Goal: Book appointment/travel/reservation

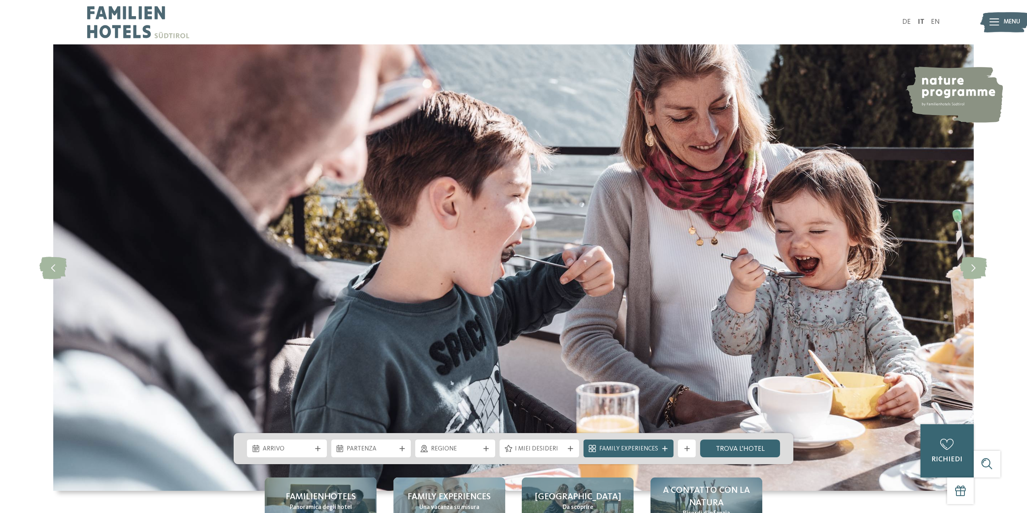
click at [1000, 23] on img at bounding box center [1004, 22] width 49 height 25
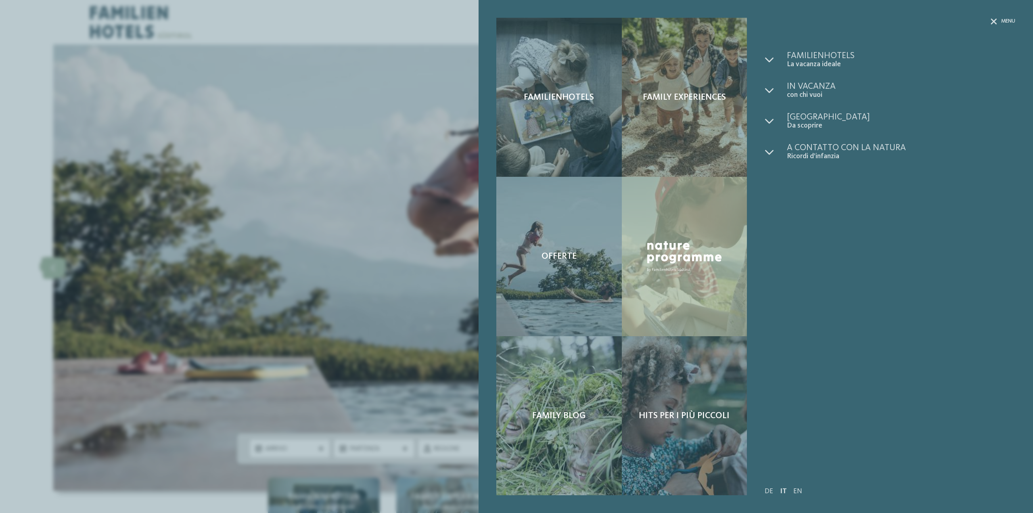
click at [397, 175] on div "Familienhotels Family experiences Offerte" at bounding box center [516, 256] width 1033 height 513
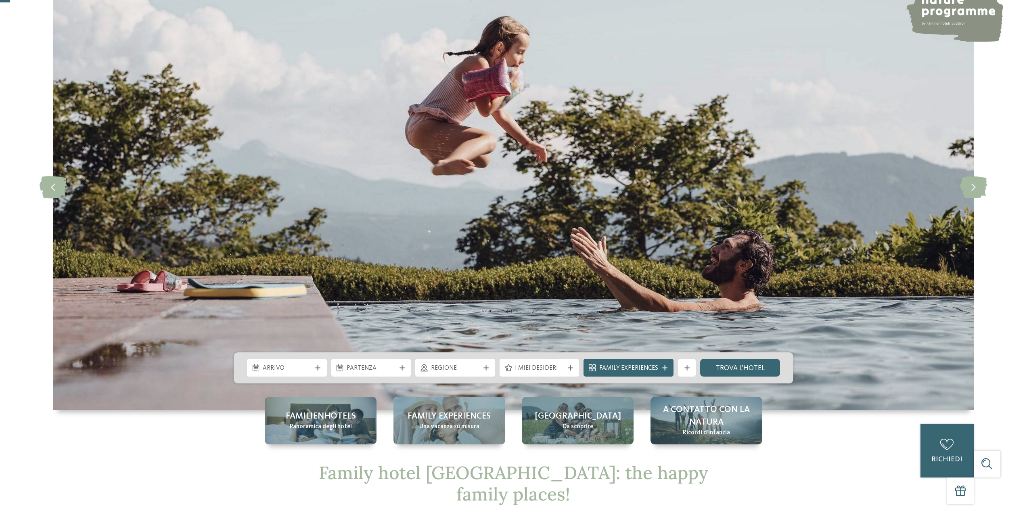
scroll to position [161, 0]
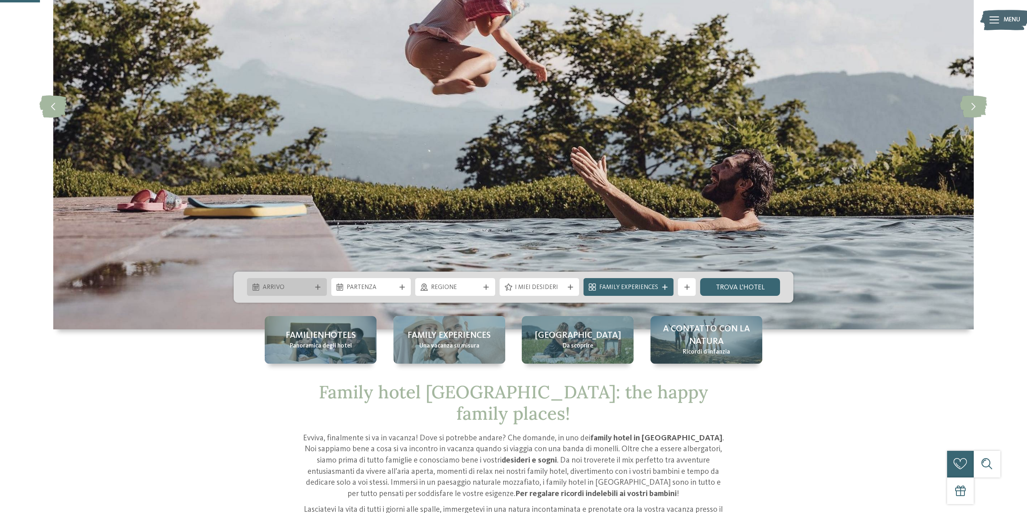
click at [302, 293] on div "Arrivo" at bounding box center [287, 287] width 80 height 18
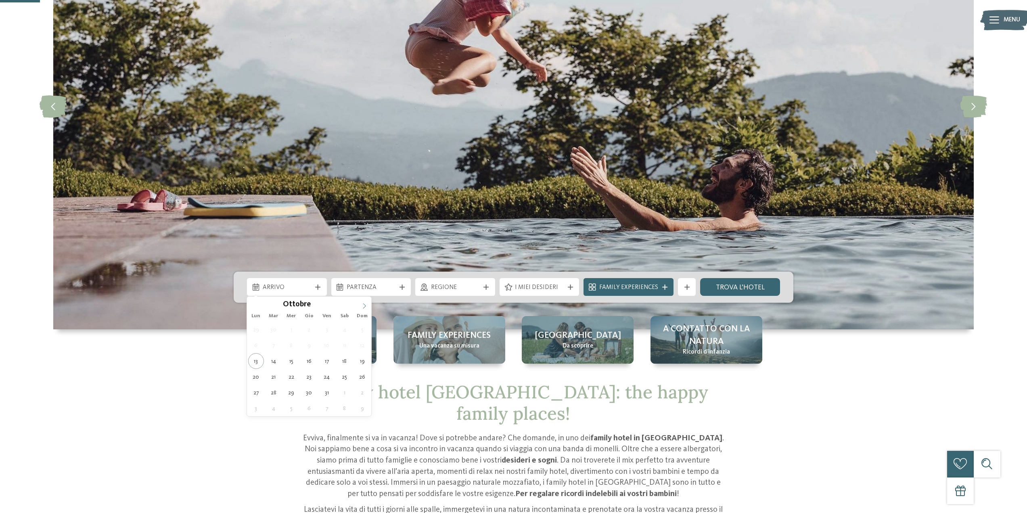
click at [367, 307] on icon at bounding box center [365, 306] width 6 height 6
type input "****"
click at [367, 307] on icon at bounding box center [365, 306] width 6 height 6
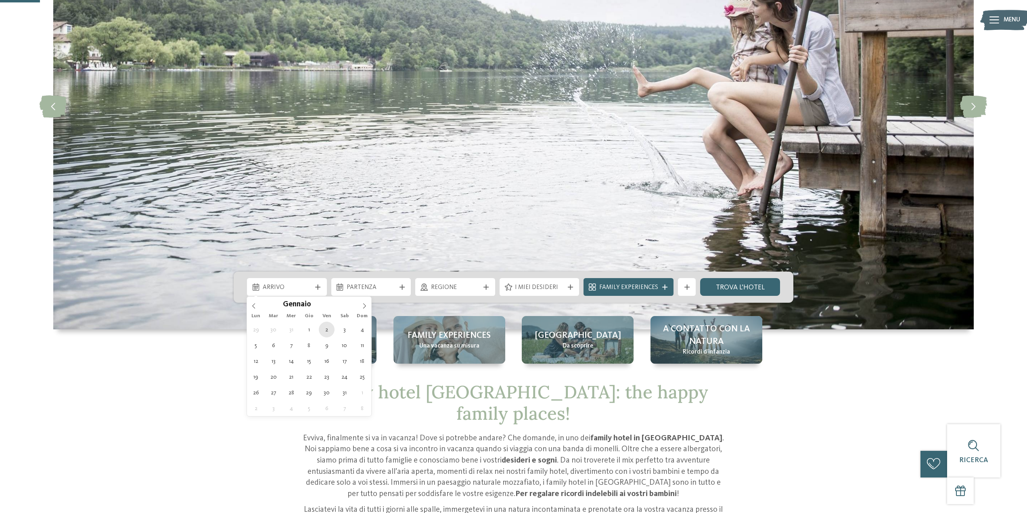
type div "02.01.2026"
type input "****"
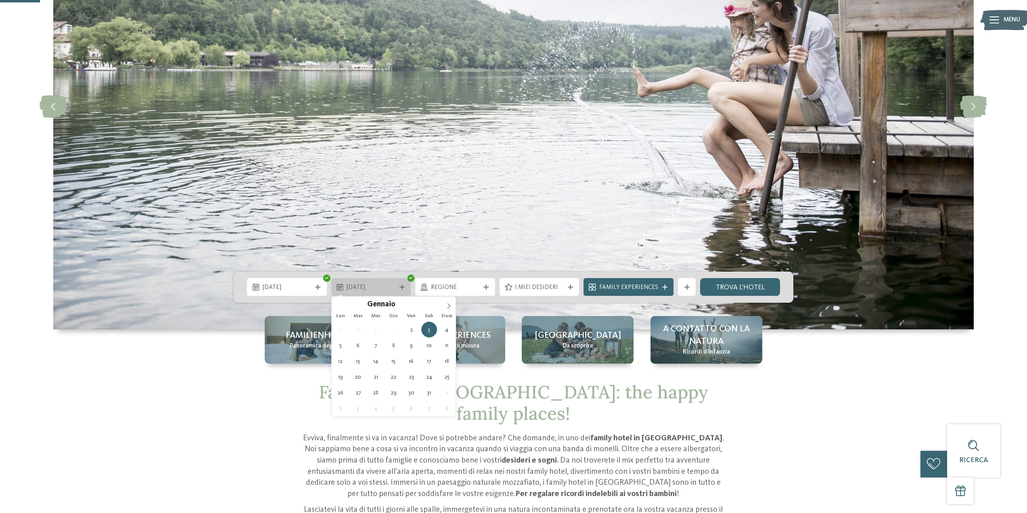
click at [397, 287] on div "03.01.2026" at bounding box center [371, 287] width 53 height 10
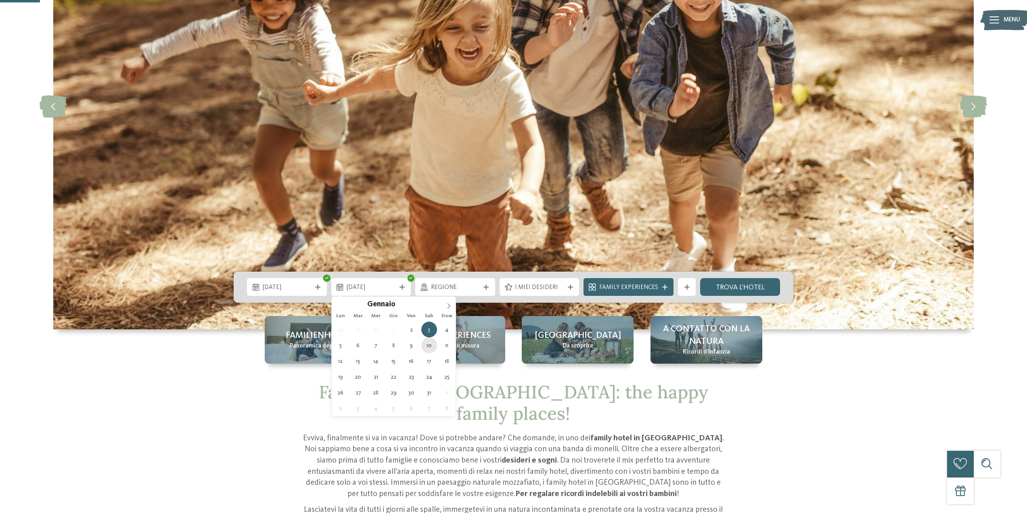
type div "10.01.2026"
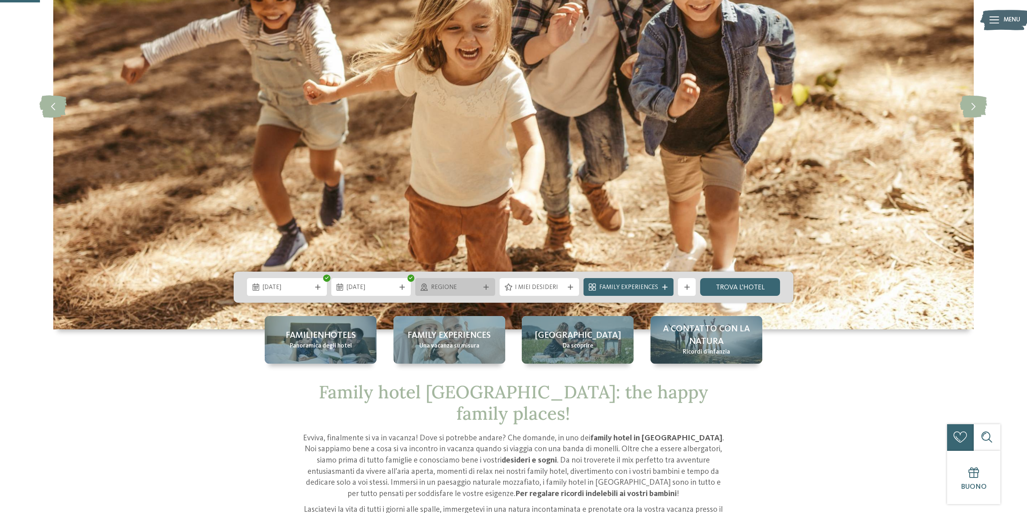
click at [470, 285] on span "Regione" at bounding box center [455, 287] width 49 height 9
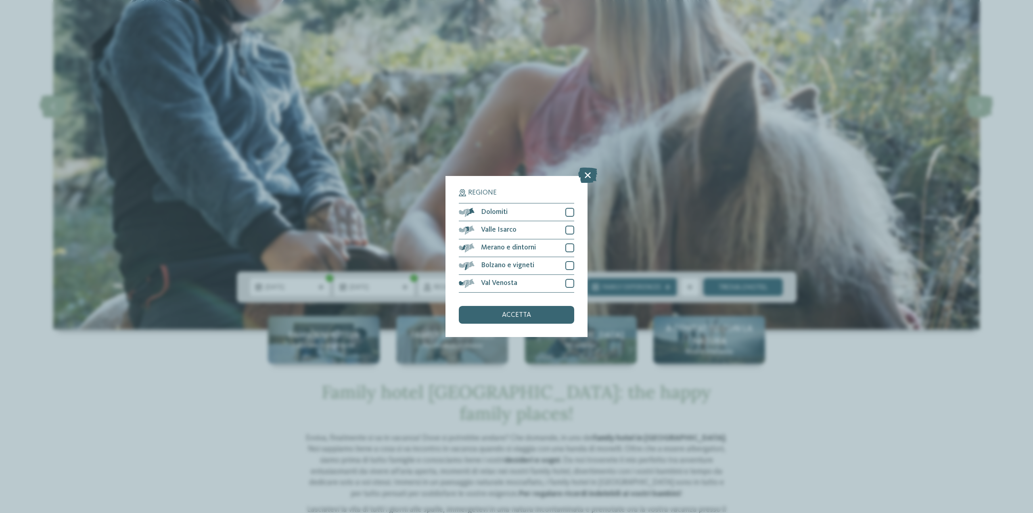
click at [506, 140] on div "Regione Dolomiti" at bounding box center [516, 256] width 1033 height 513
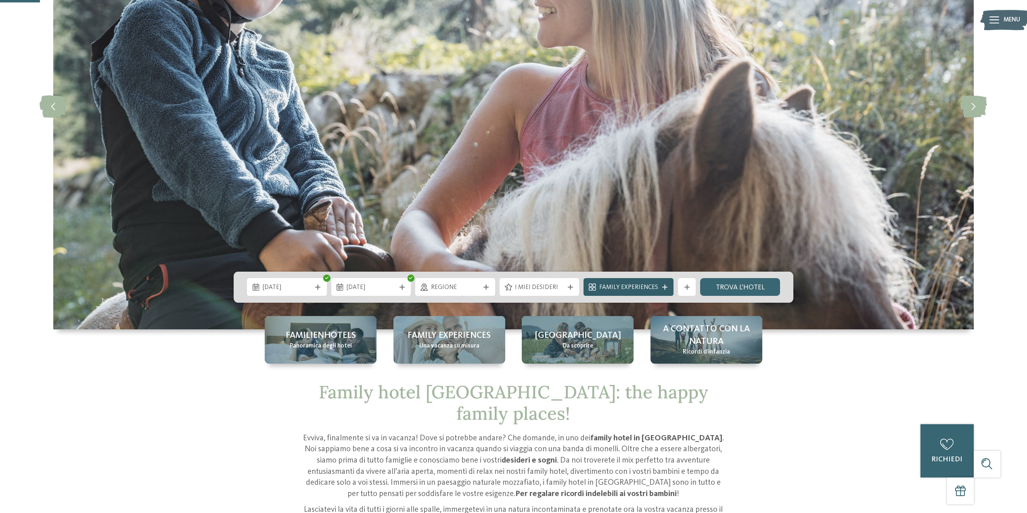
click at [648, 287] on span "Family Experiences" at bounding box center [628, 287] width 59 height 9
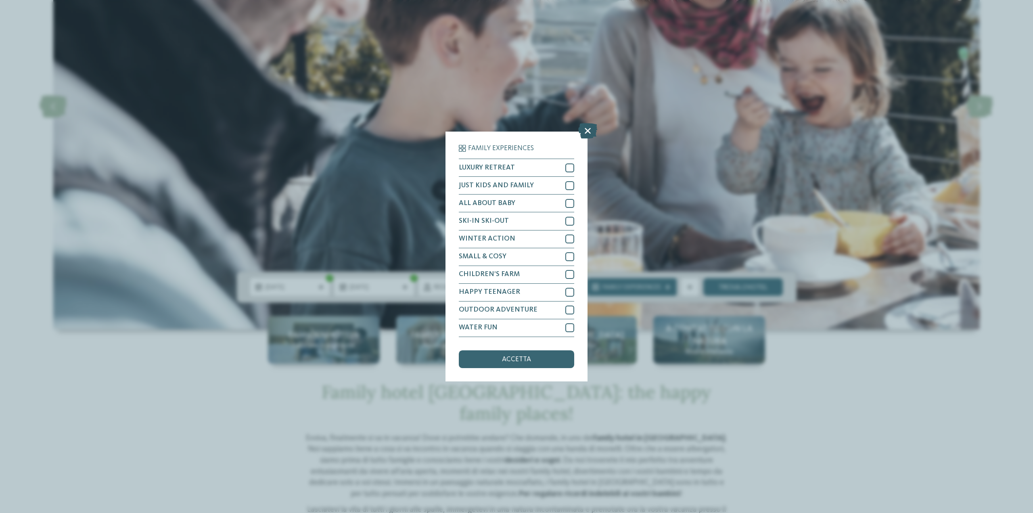
click at [585, 130] on icon at bounding box center [587, 130] width 19 height 15
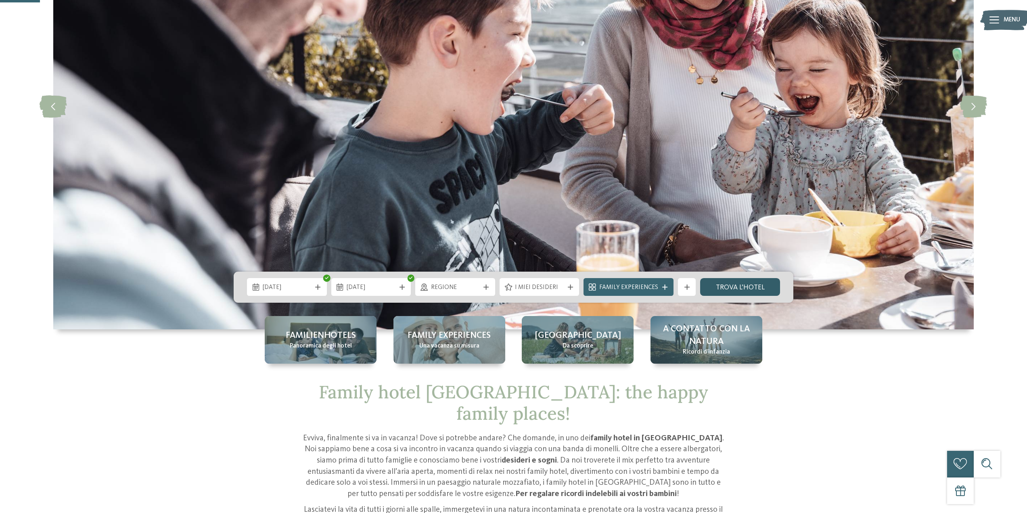
click at [747, 286] on link "trova l’hotel" at bounding box center [740, 287] width 80 height 18
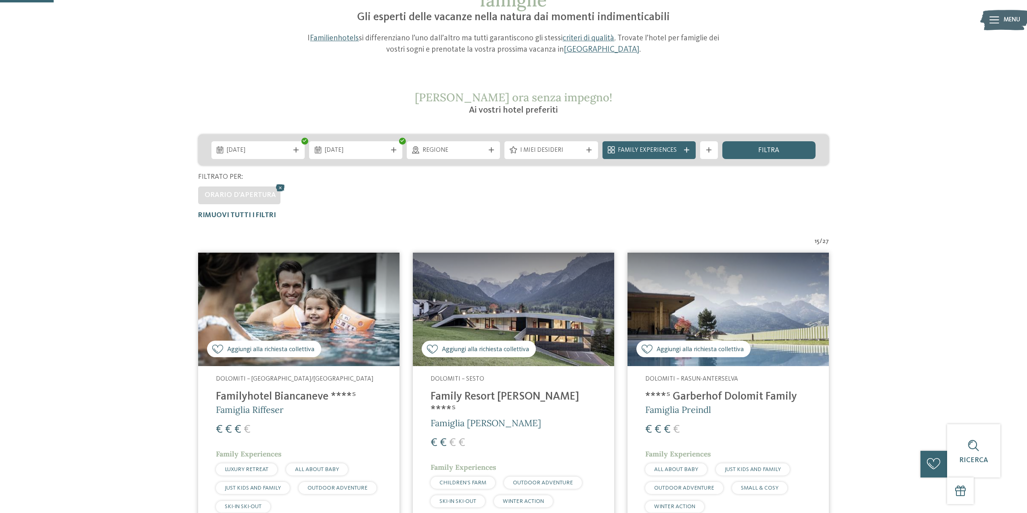
scroll to position [54, 0]
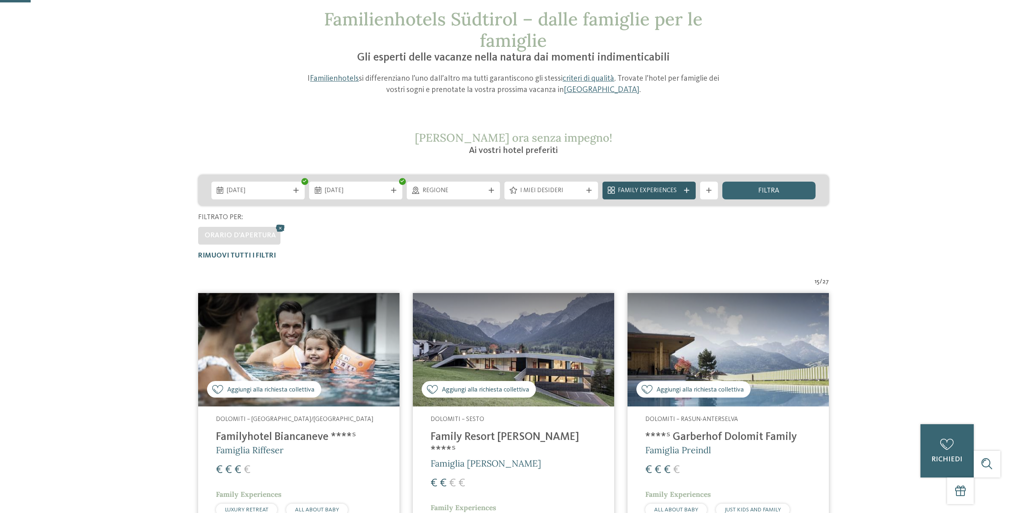
click at [684, 195] on div "Family Experiences" at bounding box center [648, 191] width 93 height 18
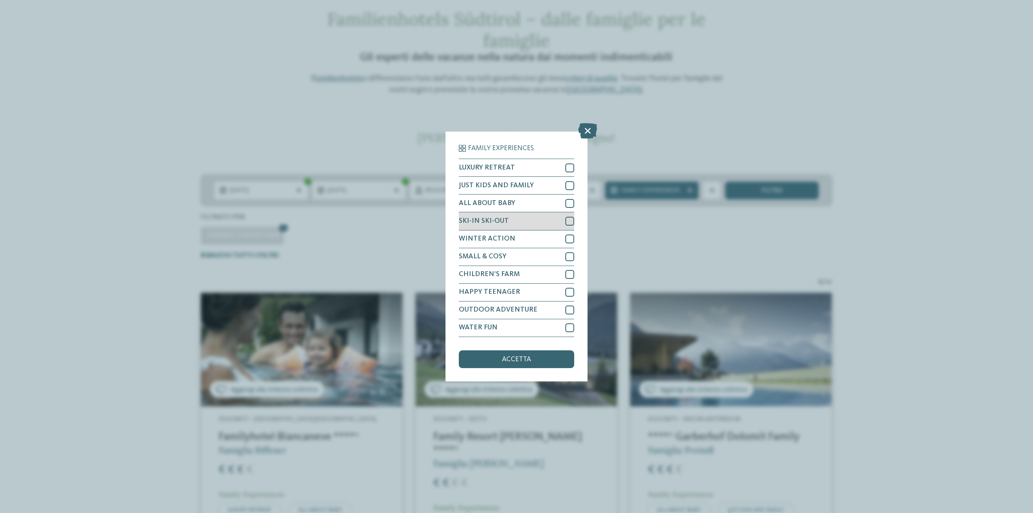
click at [497, 219] on span "SKI-IN SKI-OUT" at bounding box center [484, 220] width 50 height 7
click at [592, 129] on icon at bounding box center [587, 130] width 19 height 15
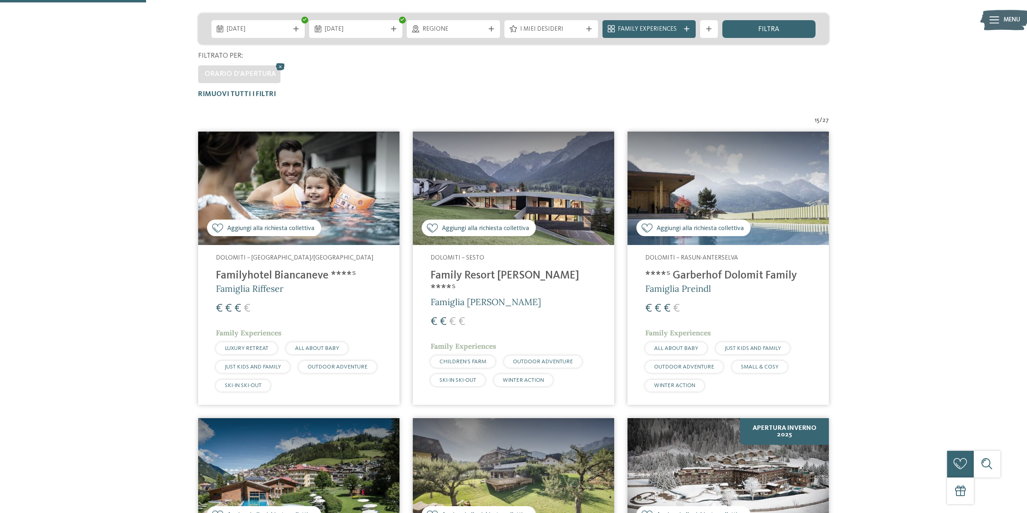
scroll to position [0, 0]
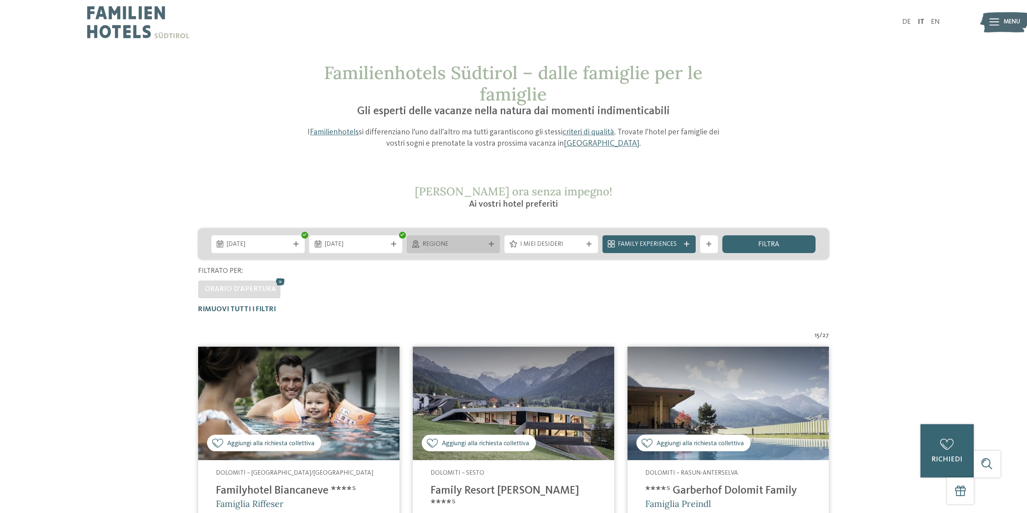
click at [439, 244] on span "Regione" at bounding box center [453, 244] width 62 height 9
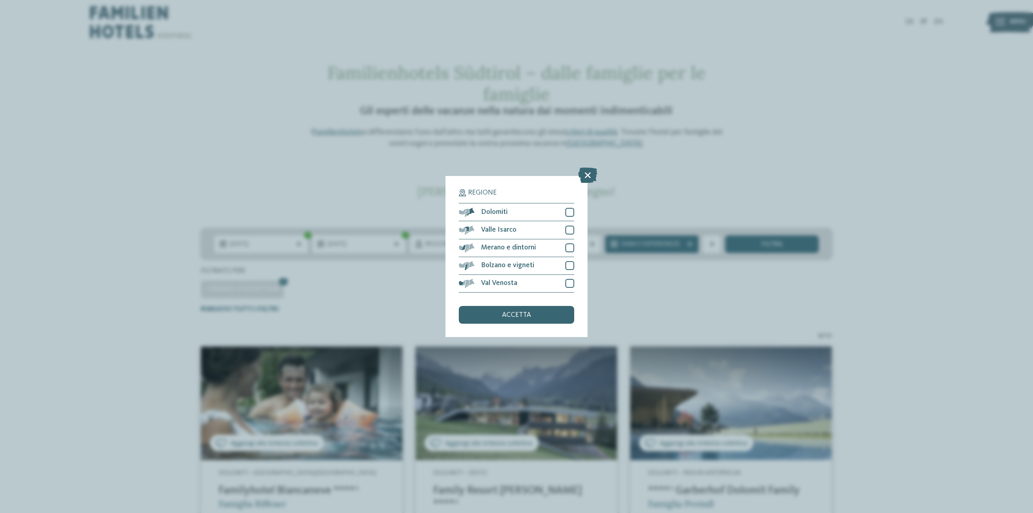
click at [859, 174] on div "Regione Dolomiti" at bounding box center [516, 256] width 1033 height 513
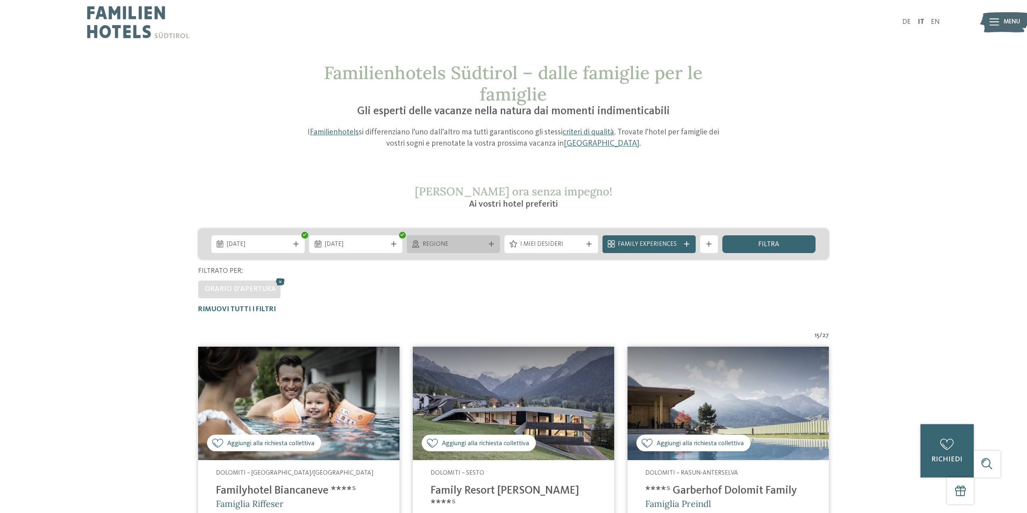
click at [481, 242] on span "Regione" at bounding box center [453, 244] width 62 height 9
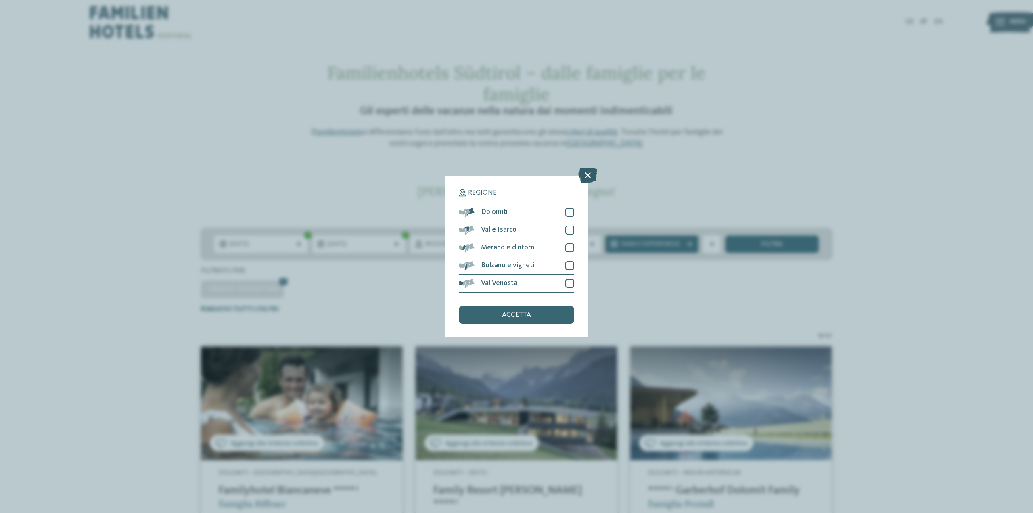
click at [590, 174] on icon at bounding box center [587, 175] width 19 height 15
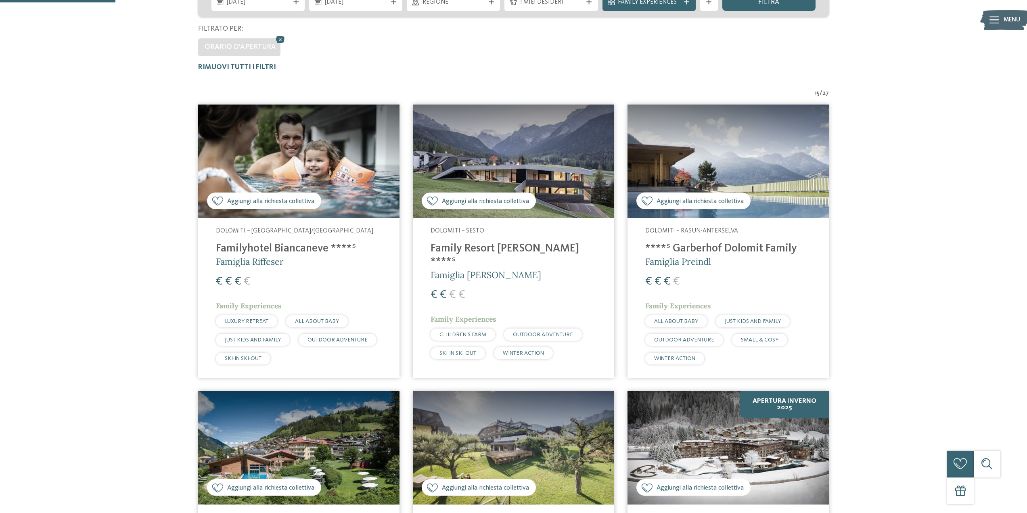
scroll to position [282, 0]
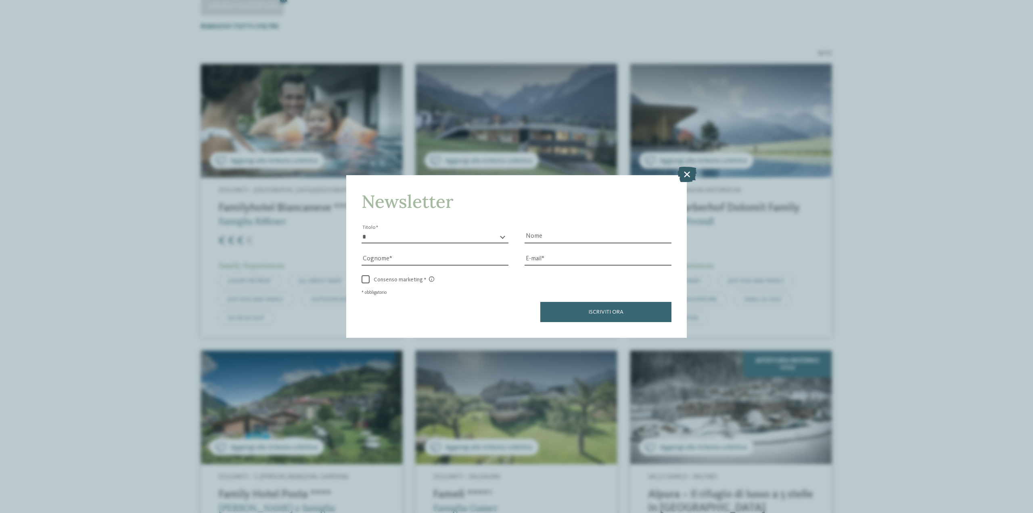
click at [687, 173] on icon at bounding box center [687, 174] width 19 height 15
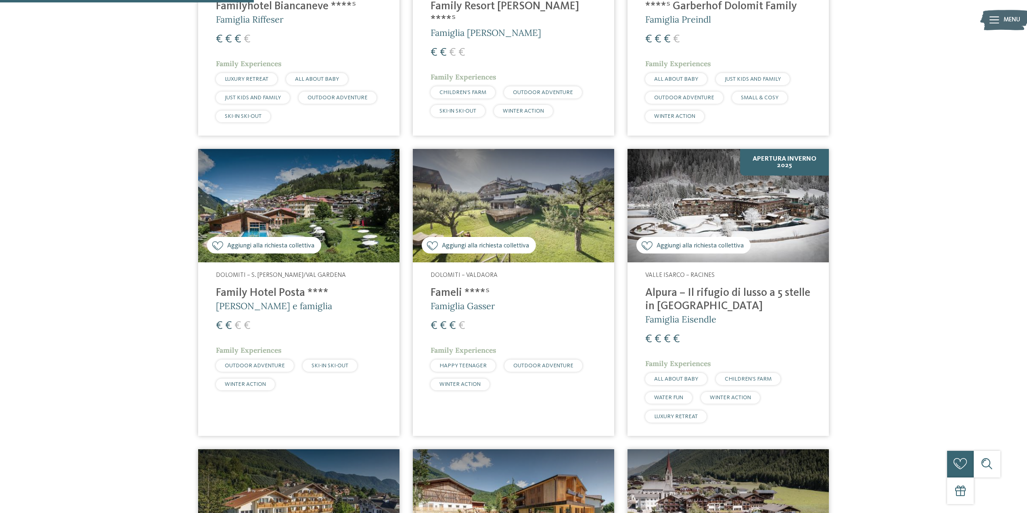
scroll to position [525, 0]
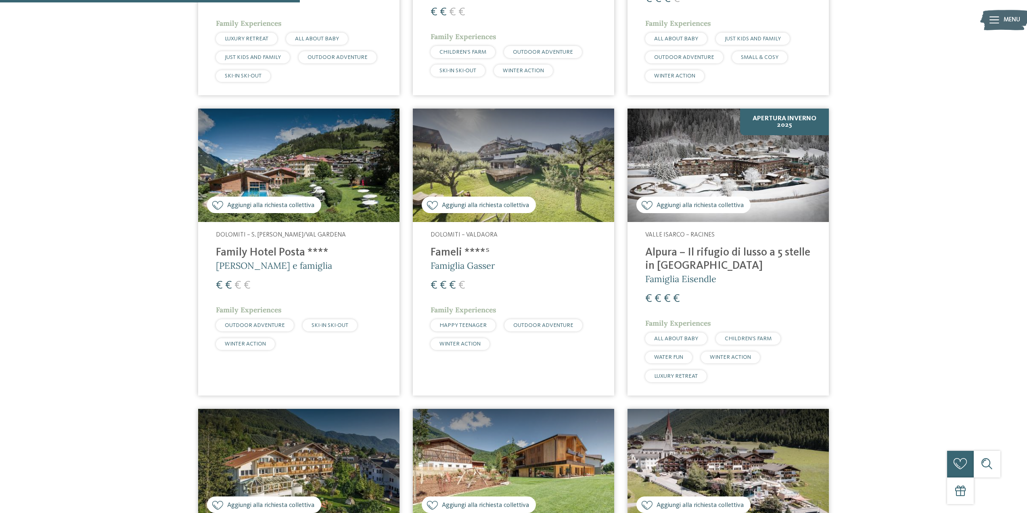
click at [760, 168] on img at bounding box center [727, 165] width 201 height 113
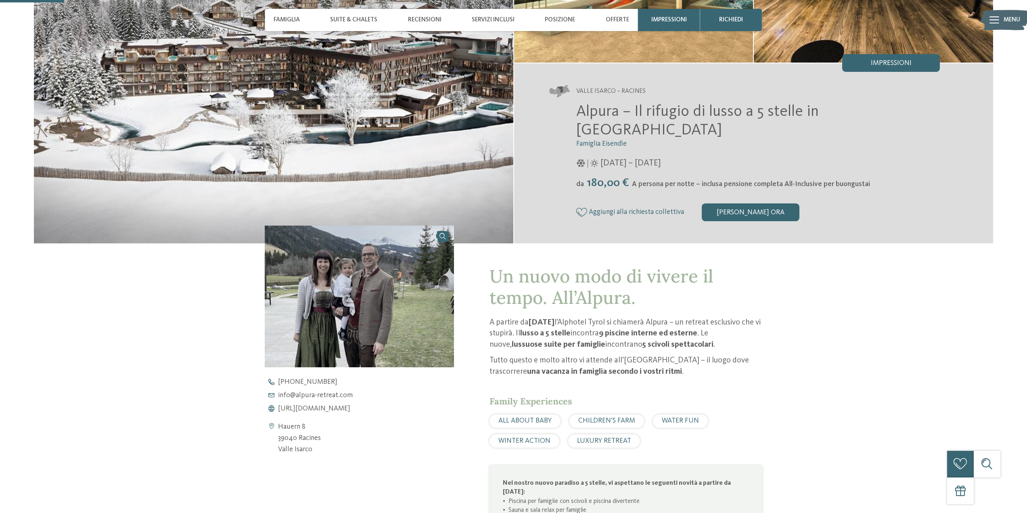
scroll to position [121, 0]
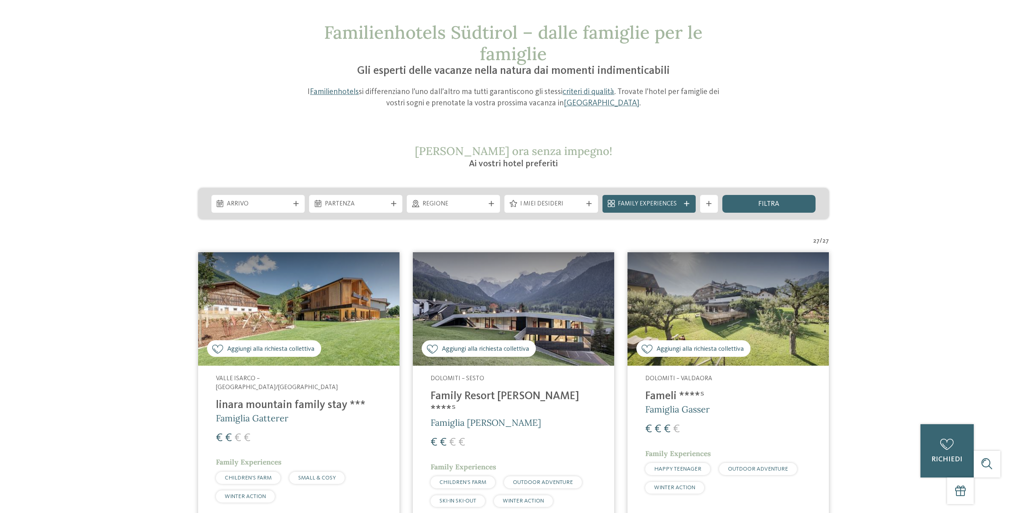
scroll to position [161, 0]
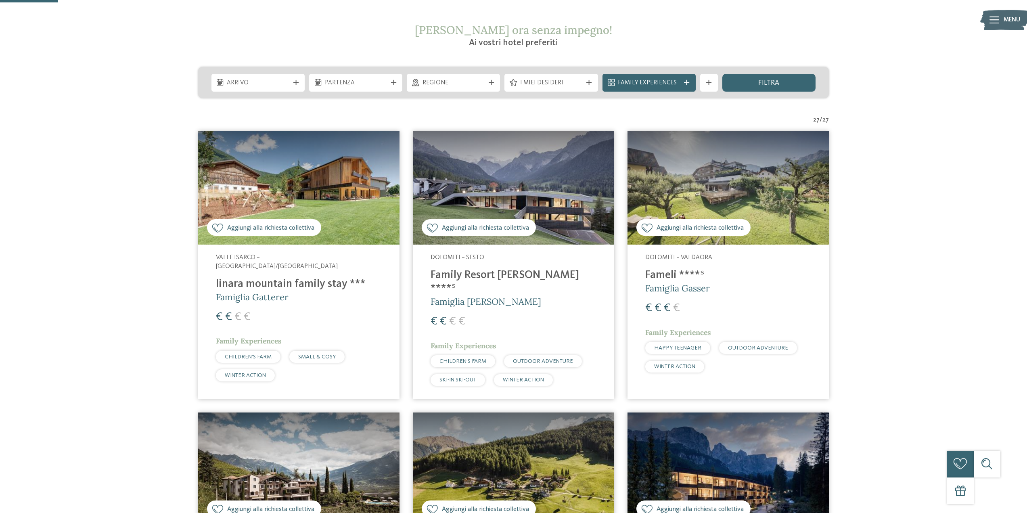
click at [565, 211] on img at bounding box center [513, 187] width 201 height 113
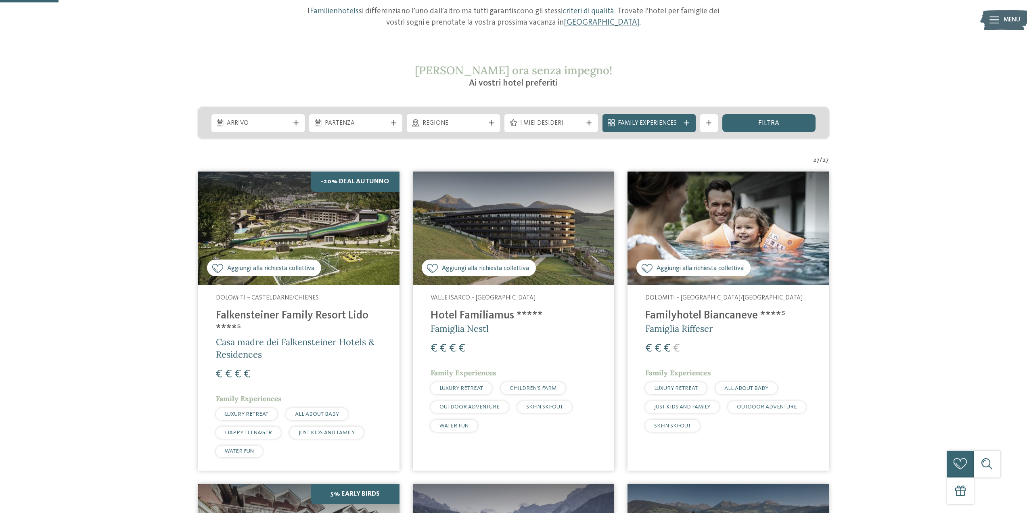
scroll to position [161, 0]
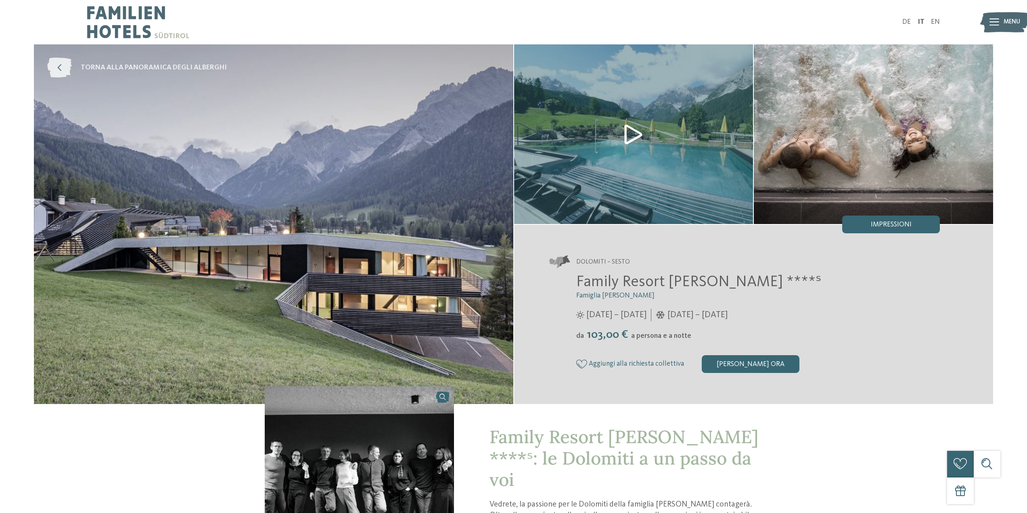
click at [62, 64] on icon at bounding box center [59, 68] width 25 height 20
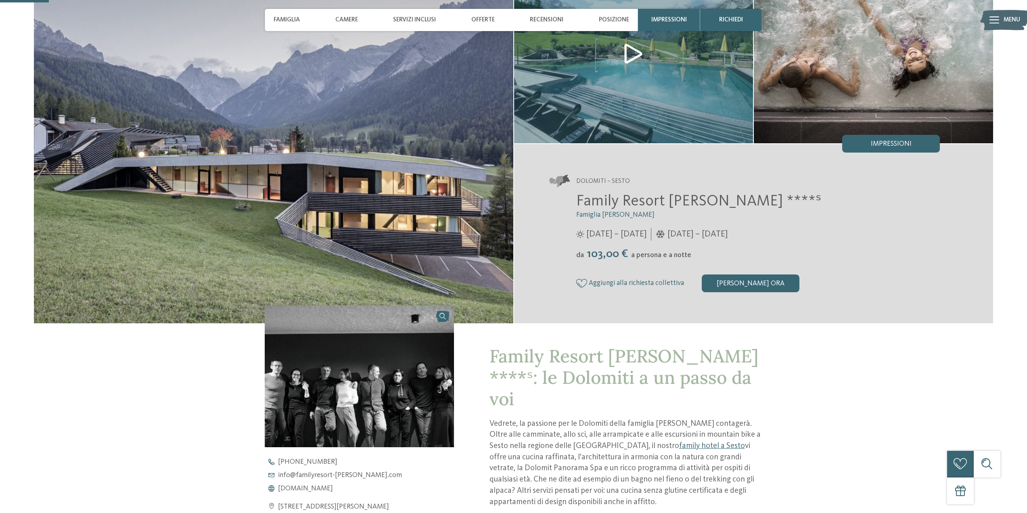
scroll to position [121, 0]
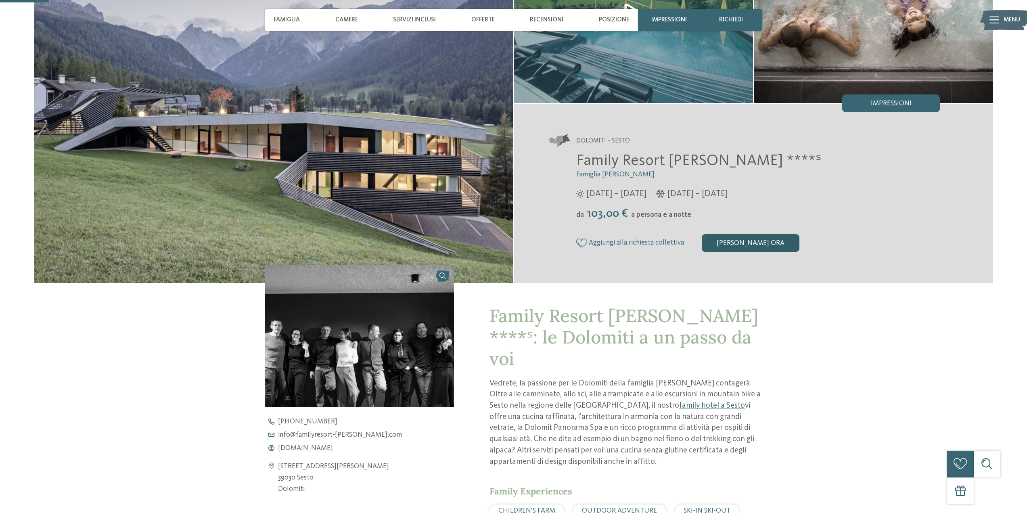
click at [751, 243] on div "[PERSON_NAME] ora" at bounding box center [751, 243] width 98 height 18
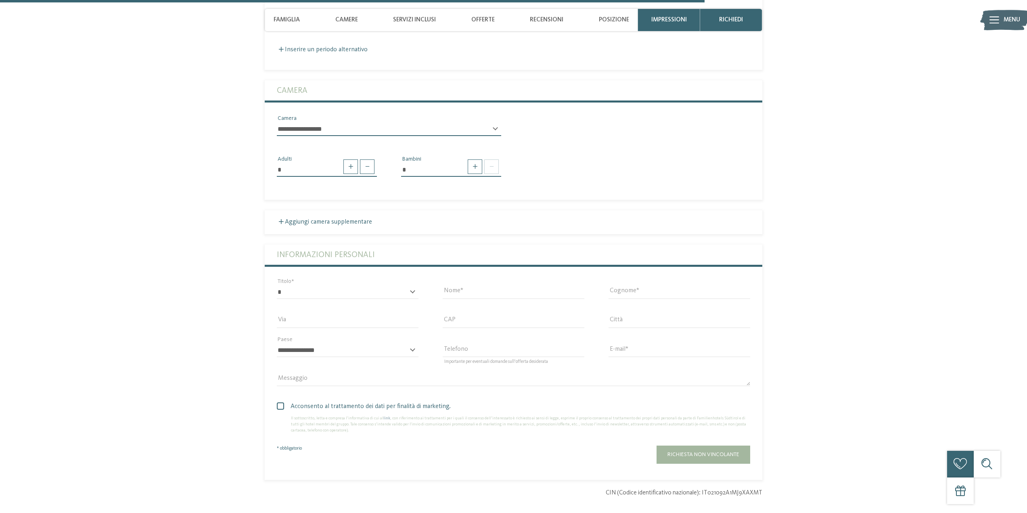
scroll to position [1792, 0]
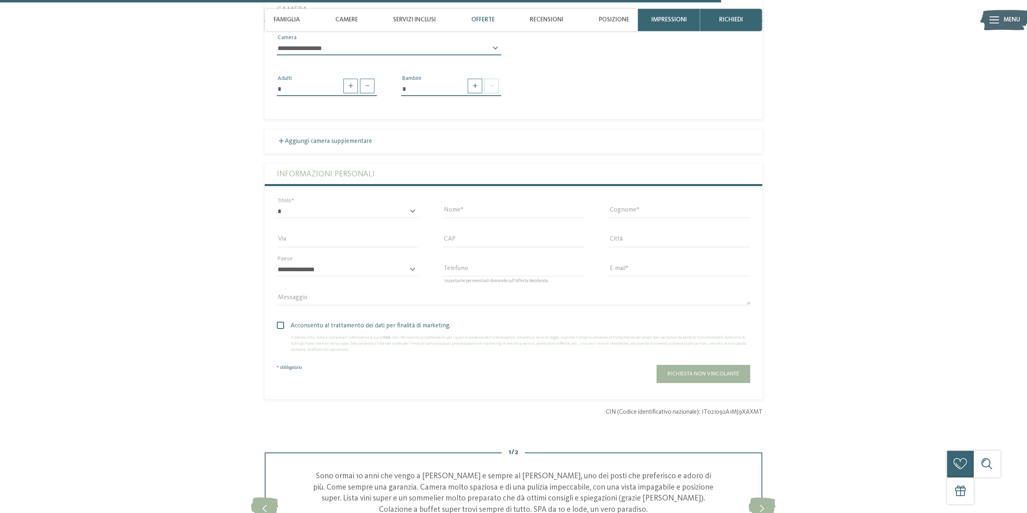
click at [485, 19] on span "Offerte" at bounding box center [482, 19] width 23 height 7
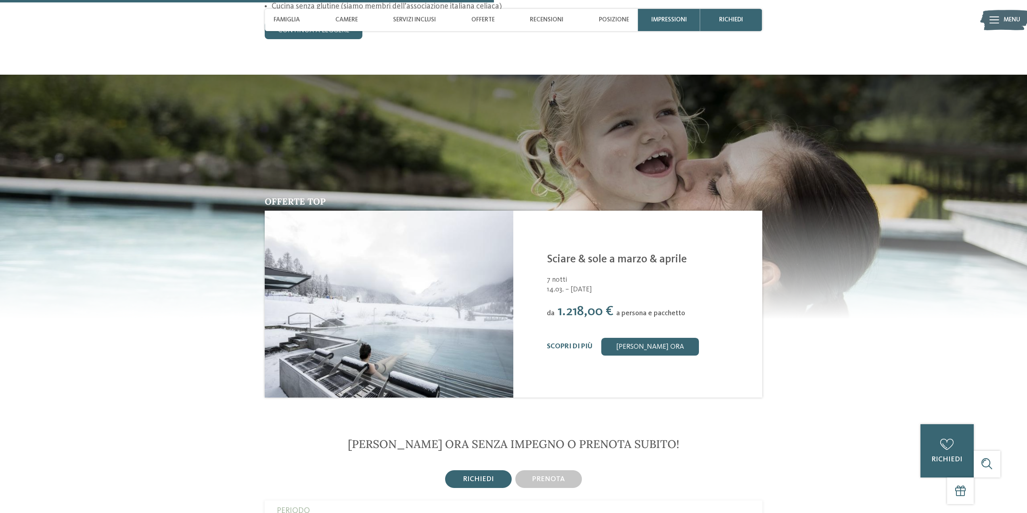
scroll to position [1227, 0]
